Goal: Task Accomplishment & Management: Manage account settings

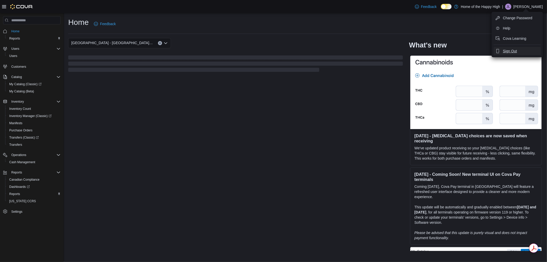
click at [511, 51] on span "Sign Out" at bounding box center [510, 50] width 14 height 5
